Goal: Information Seeking & Learning: Learn about a topic

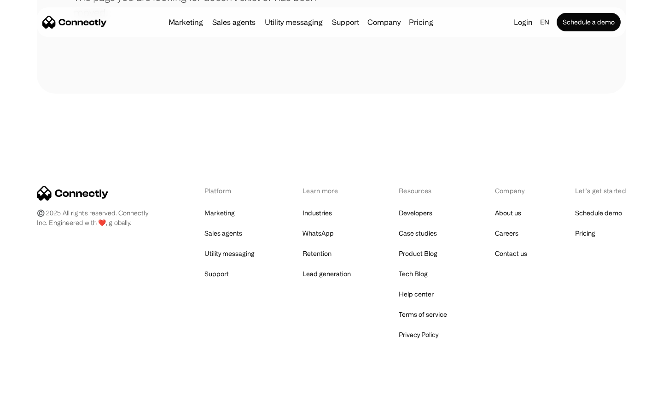
scroll to position [168, 0]
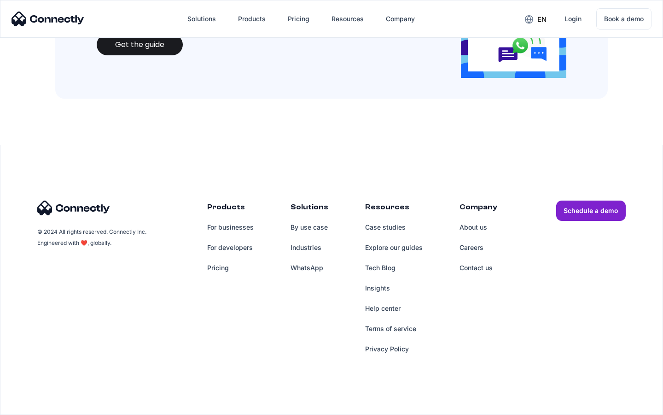
scroll to position [1001, 0]
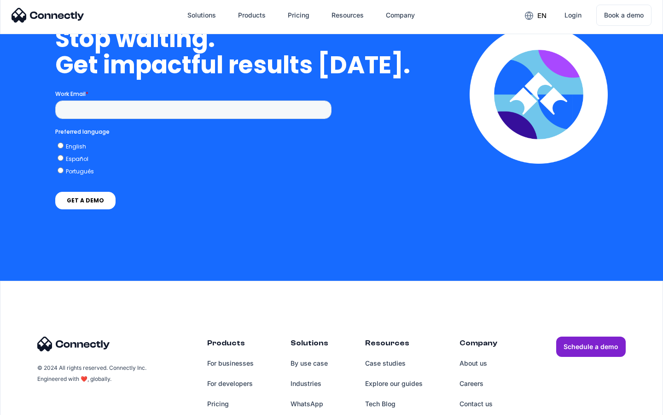
scroll to position [2687, 0]
